Goal: Register for event/course

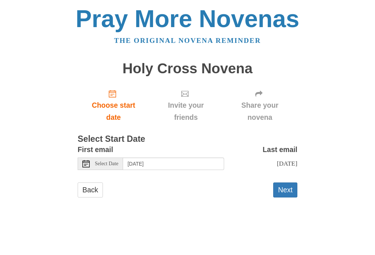
click at [277, 162] on span "Tuesday, September 16th" at bounding box center [287, 163] width 20 height 7
click at [84, 160] on icon at bounding box center [85, 163] width 7 height 7
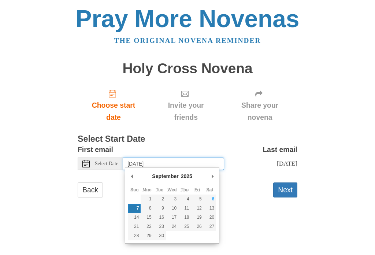
type input "Saturday, September 6th"
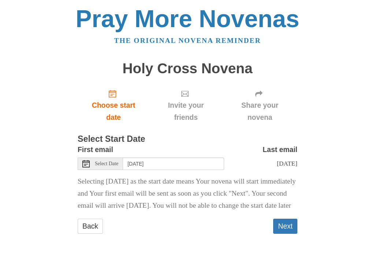
click at [279, 234] on button "Next" at bounding box center [285, 226] width 24 height 15
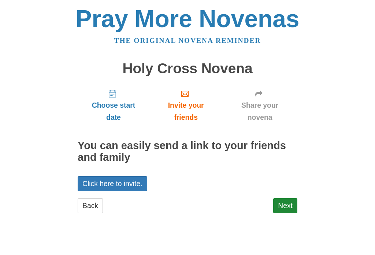
click at [285, 200] on link "Next" at bounding box center [285, 205] width 24 height 15
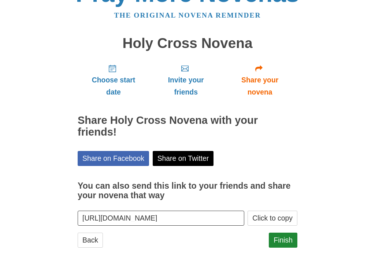
scroll to position [25, 0]
click at [282, 237] on link "Finish" at bounding box center [283, 239] width 29 height 15
